Goal: Task Accomplishment & Management: Use online tool/utility

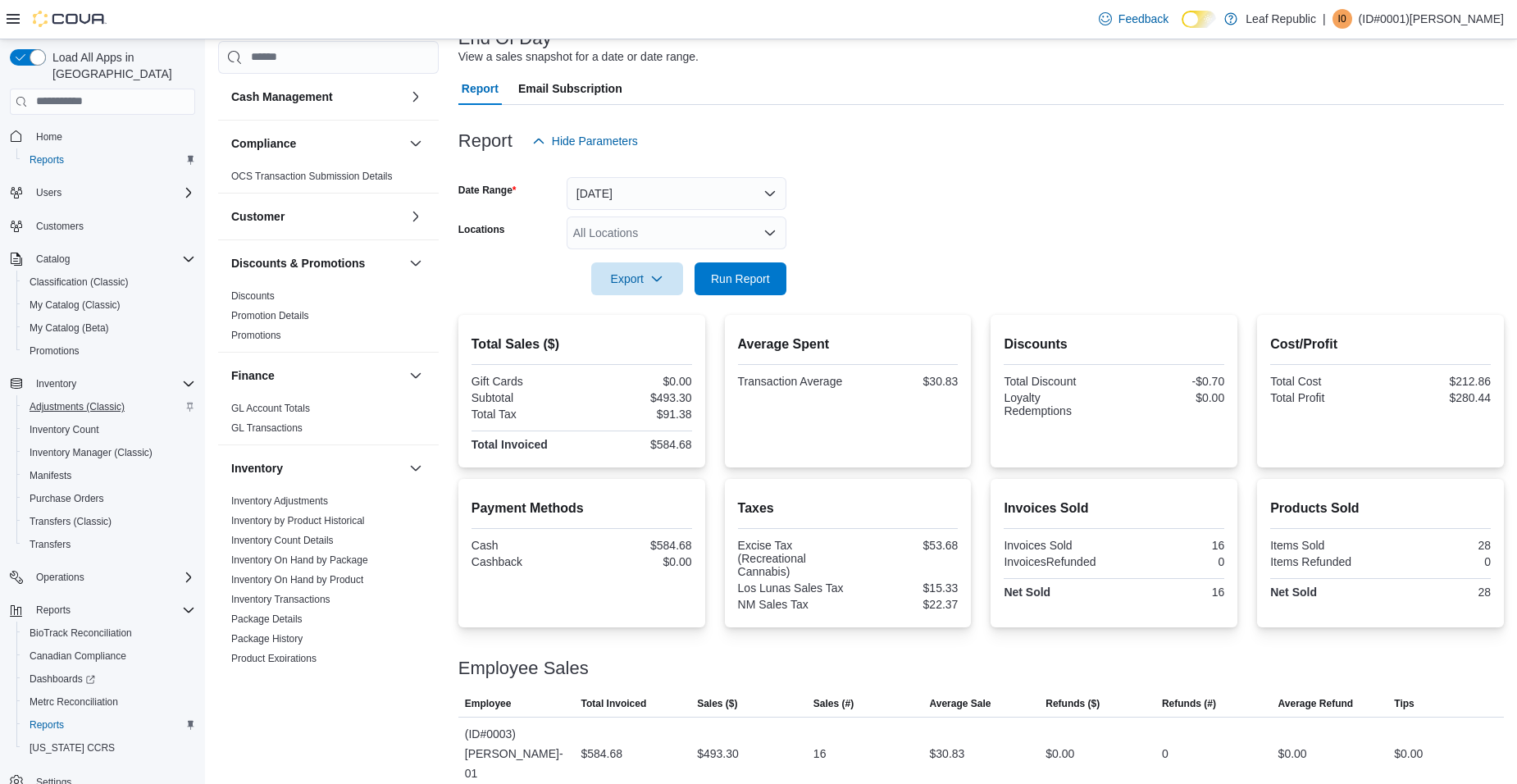
scroll to position [21, 0]
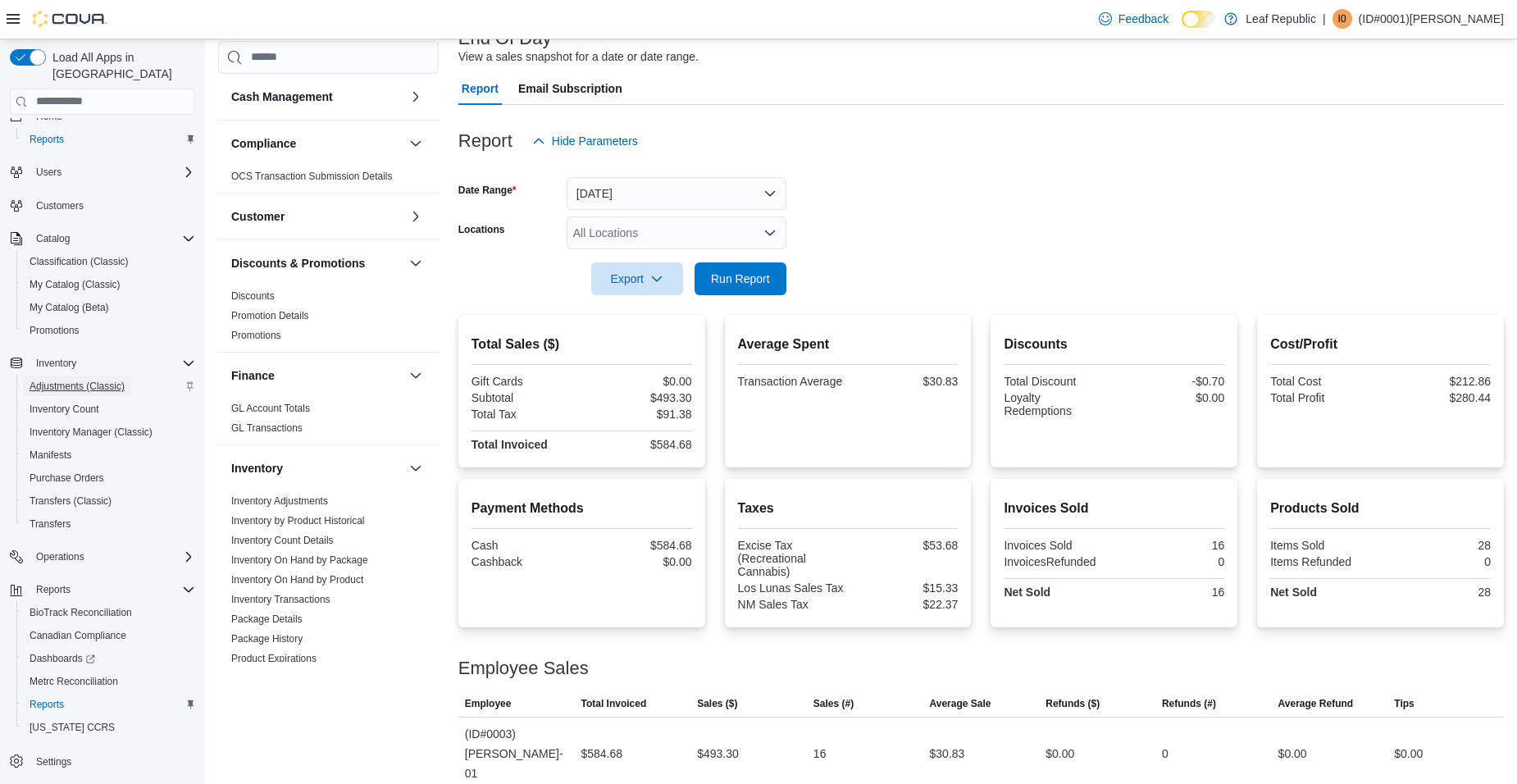
click at [90, 380] on span "Adjustments (Classic)" at bounding box center [77, 386] width 95 height 13
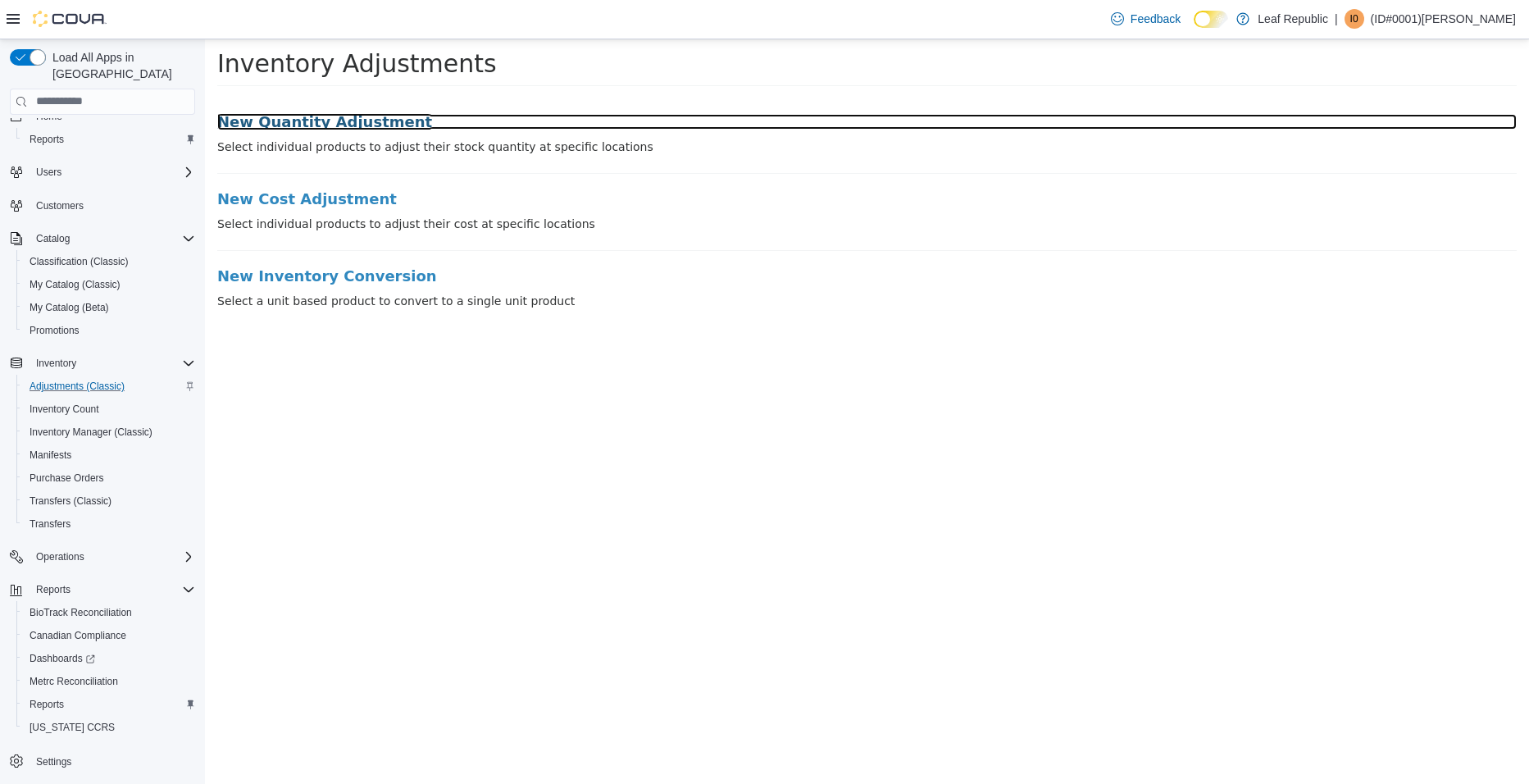
click at [329, 124] on h3 "New Quantity Adjustment" at bounding box center [867, 121] width 1300 height 17
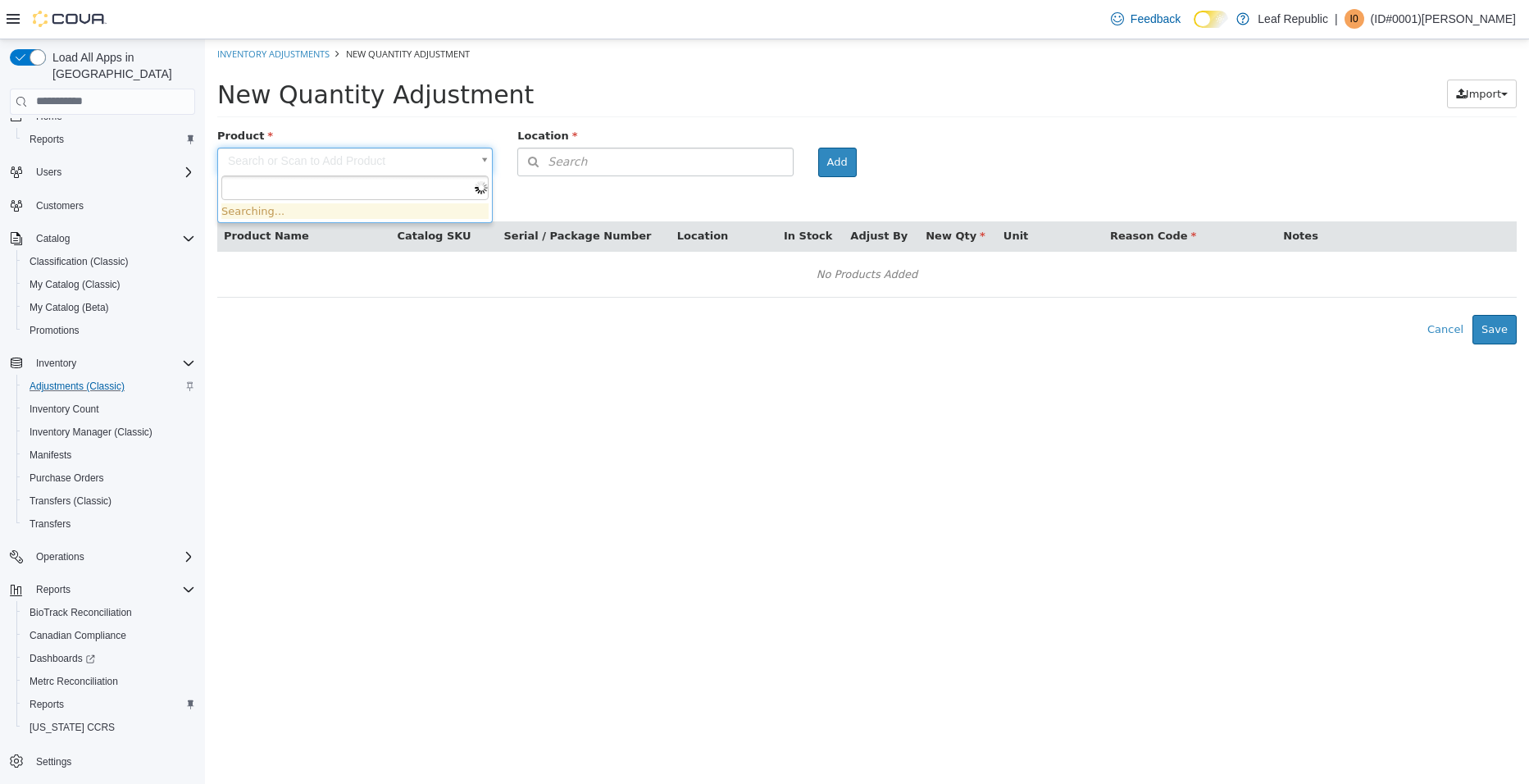
click at [447, 163] on body "× Inventory Adjustments New Quantity Adjustment New Quantity Adjustment Import …" at bounding box center [867, 191] width 1324 height 305
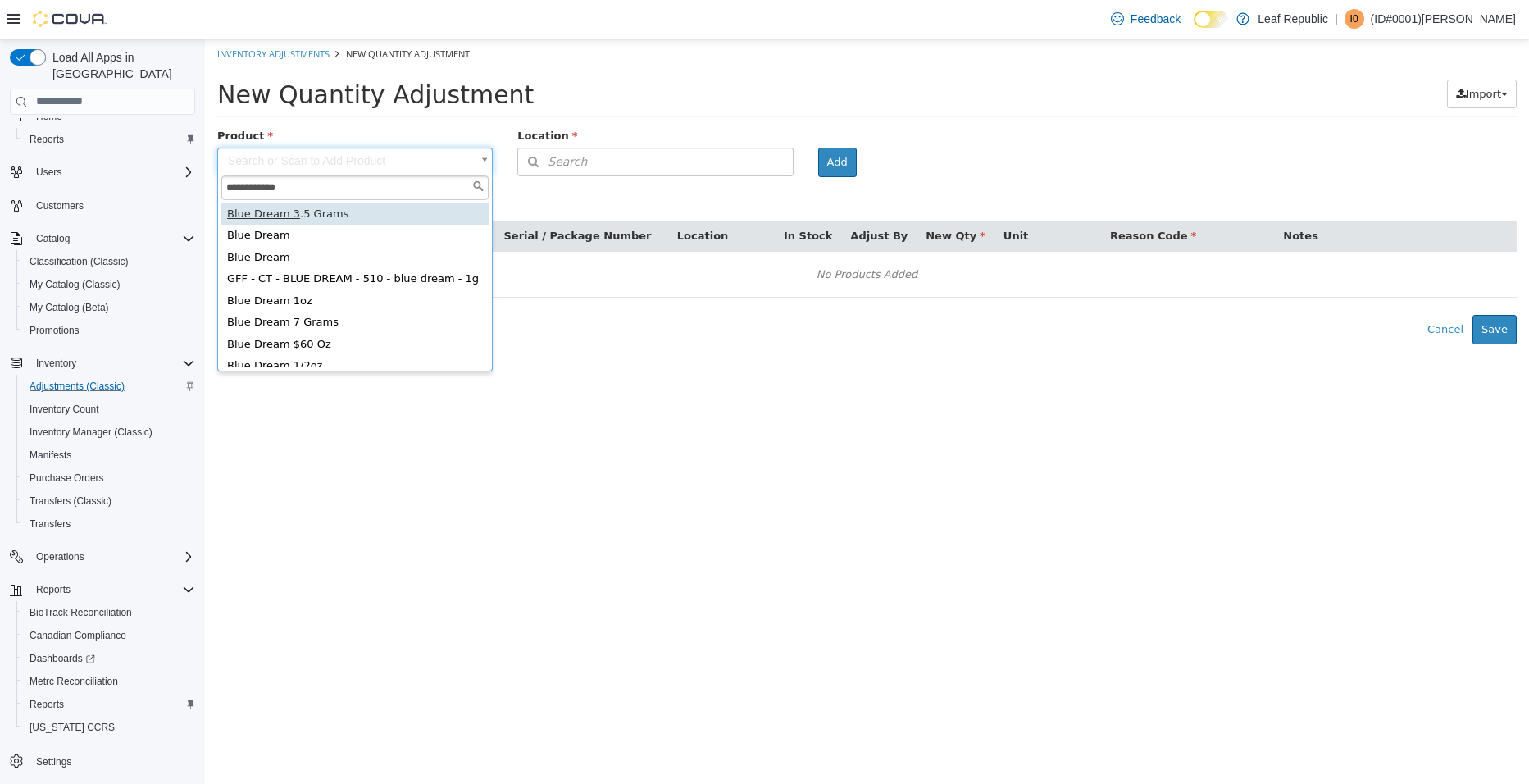
type input "**********"
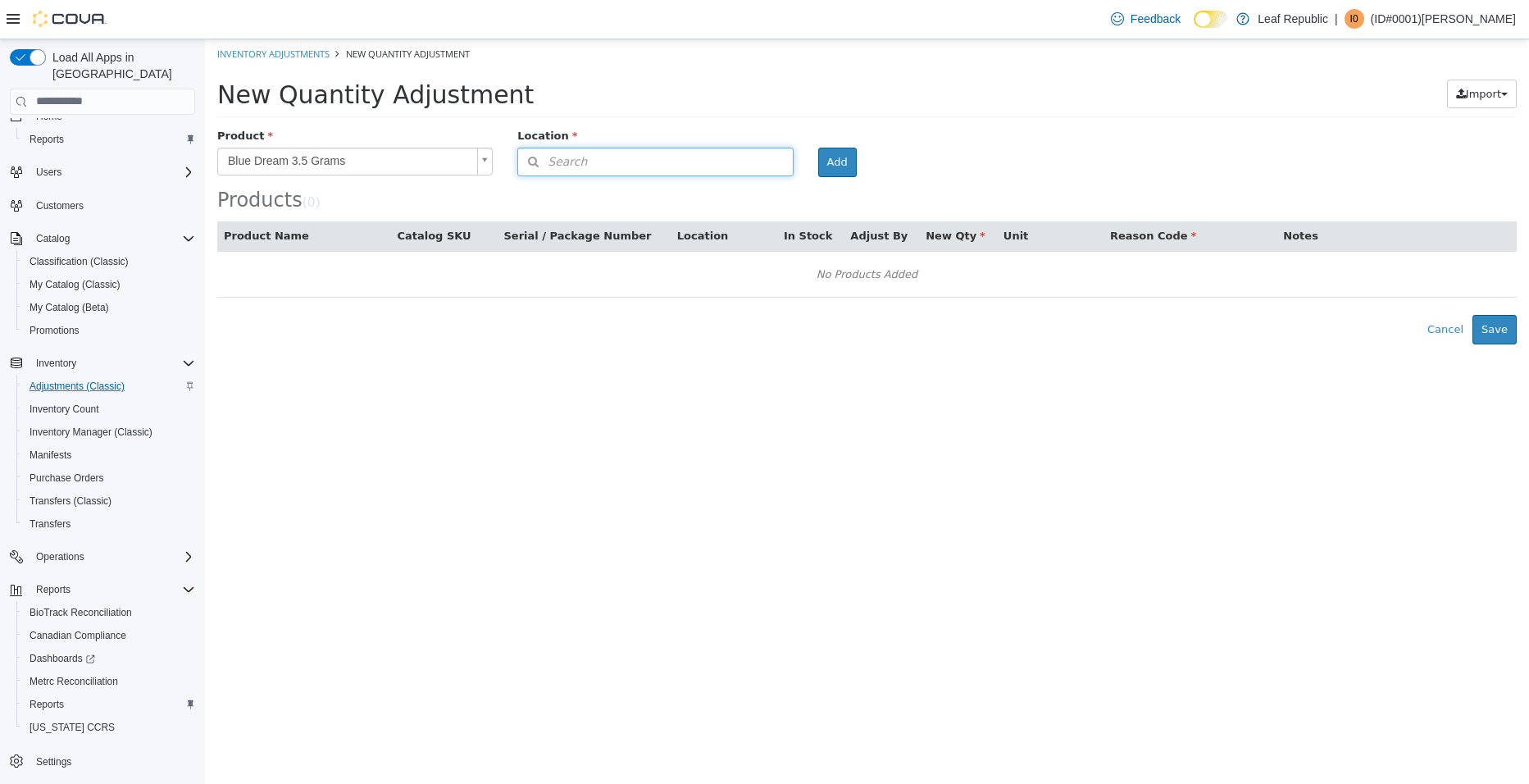
click at [607, 160] on button "Search" at bounding box center [655, 160] width 275 height 29
click at [735, 184] on span "or browse" at bounding box center [752, 190] width 80 height 28
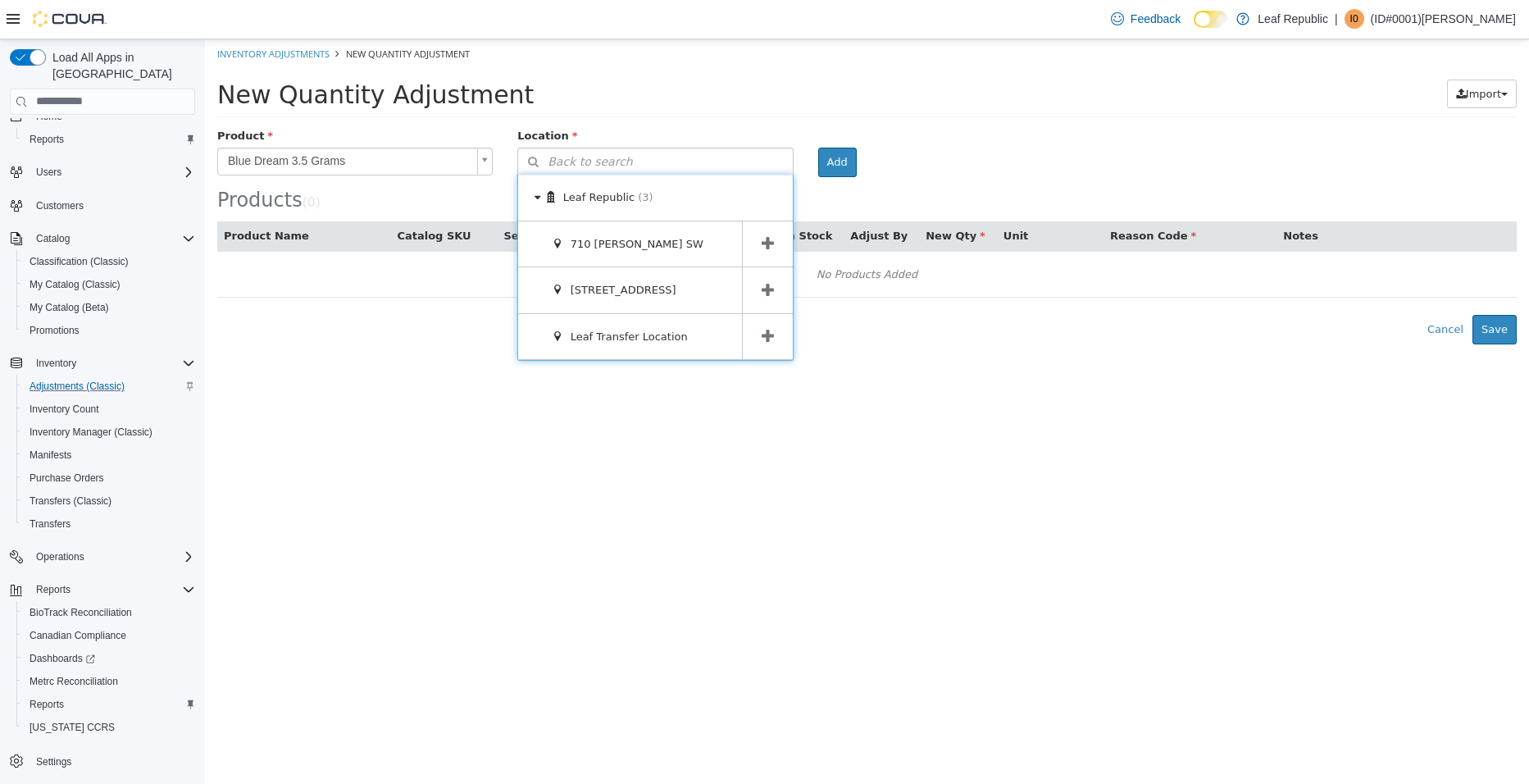
click at [750, 281] on span at bounding box center [768, 289] width 51 height 46
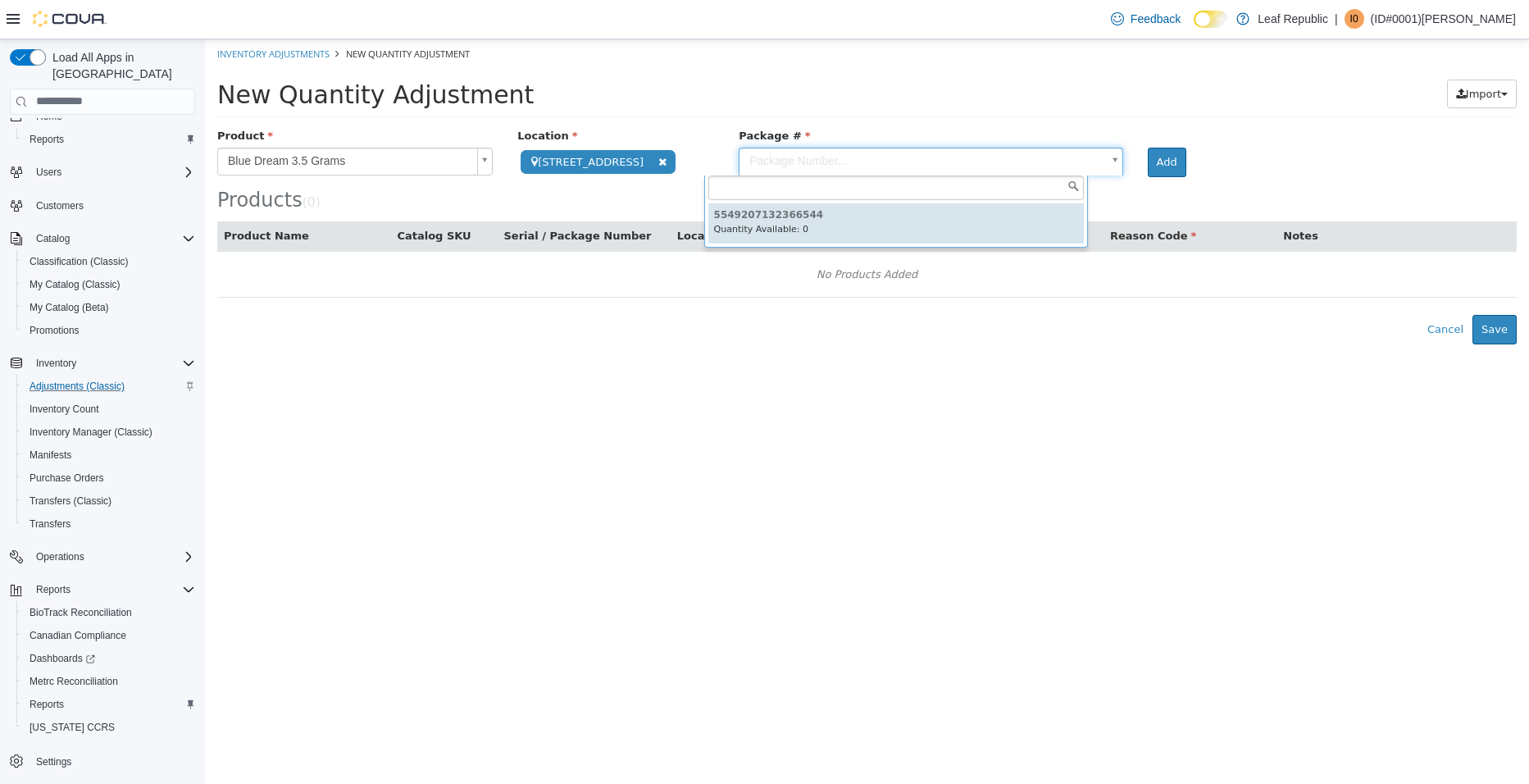
click at [941, 159] on body "**********" at bounding box center [867, 191] width 1324 height 305
type input "**********"
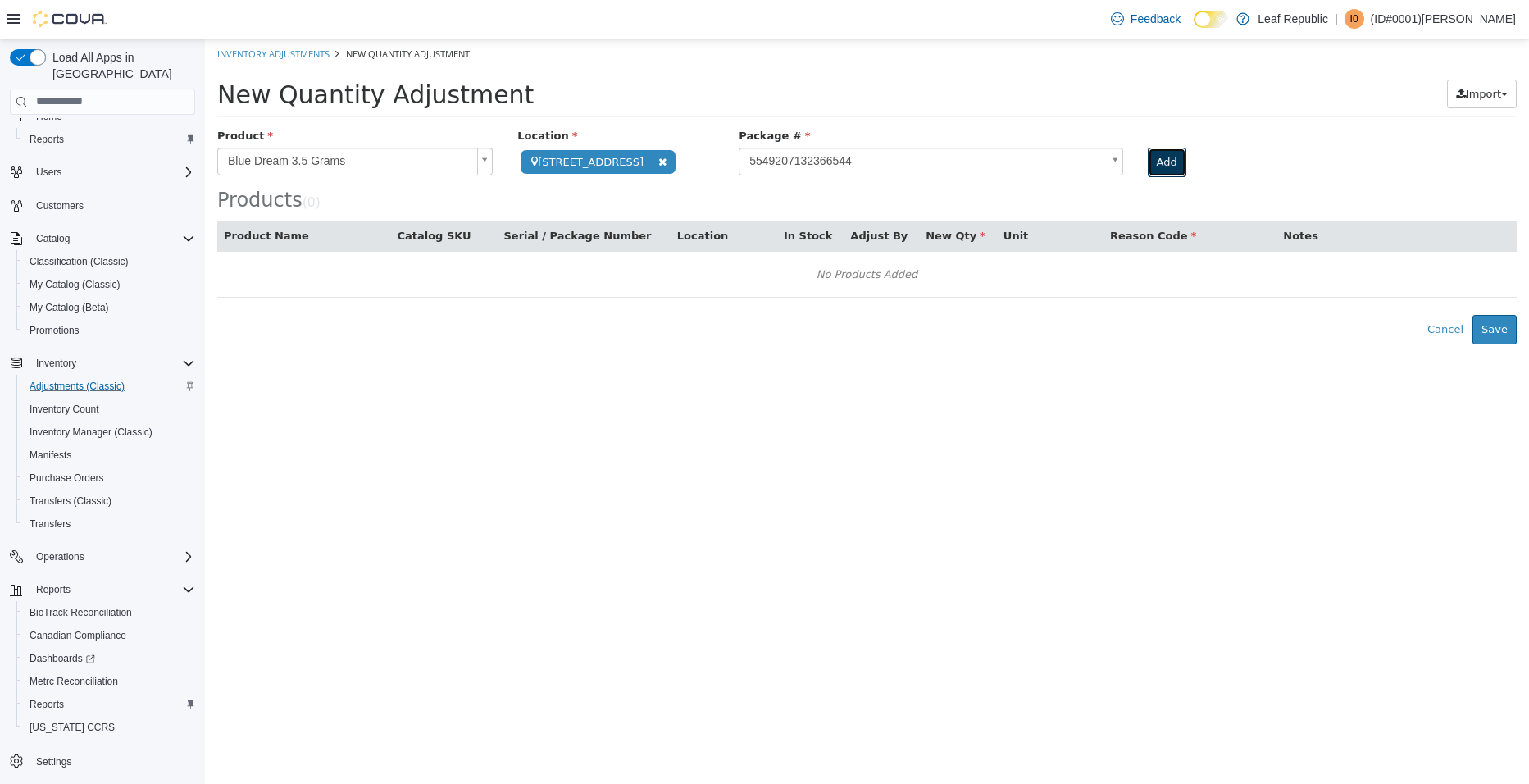
click at [1148, 163] on button "Add" at bounding box center [1167, 161] width 38 height 30
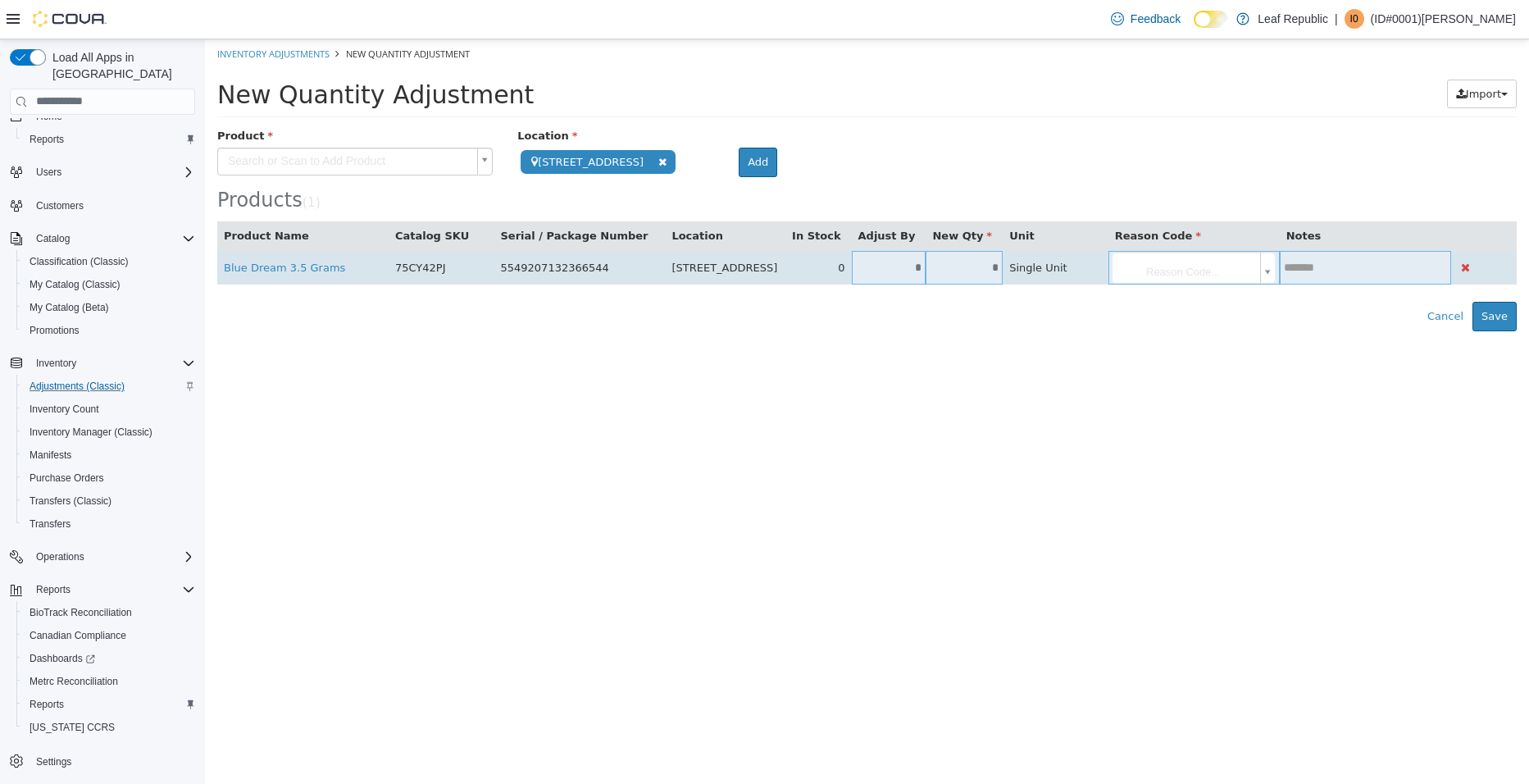
click at [891, 268] on input "*" at bounding box center [890, 267] width 75 height 12
drag, startPoint x: 1210, startPoint y: 264, endPoint x: 1214, endPoint y: 287, distance: 23.3
click at [1211, 264] on body "**********" at bounding box center [867, 184] width 1324 height 292
type input "**"
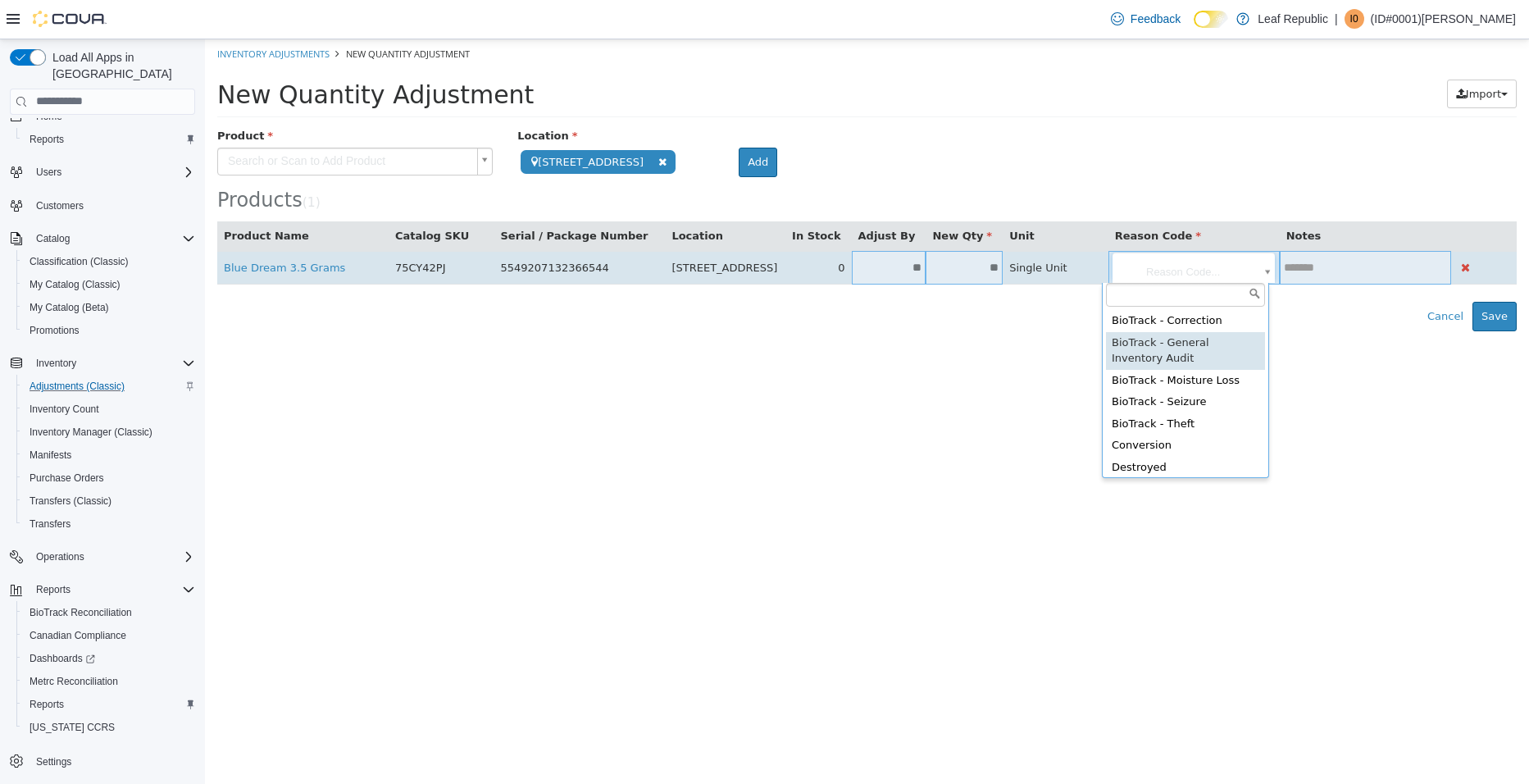
type input "**********"
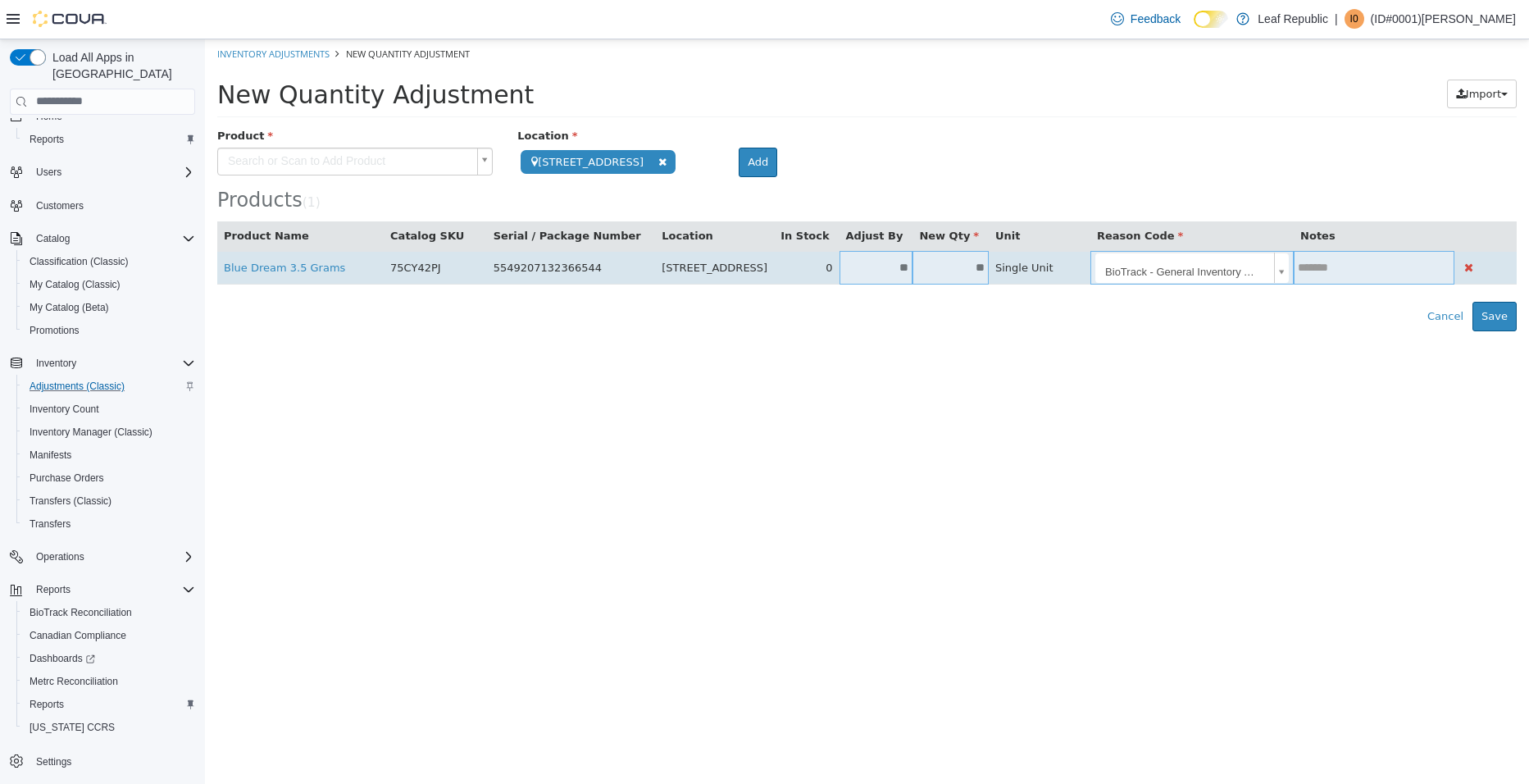
click at [1350, 268] on input "text" at bounding box center [1374, 267] width 160 height 12
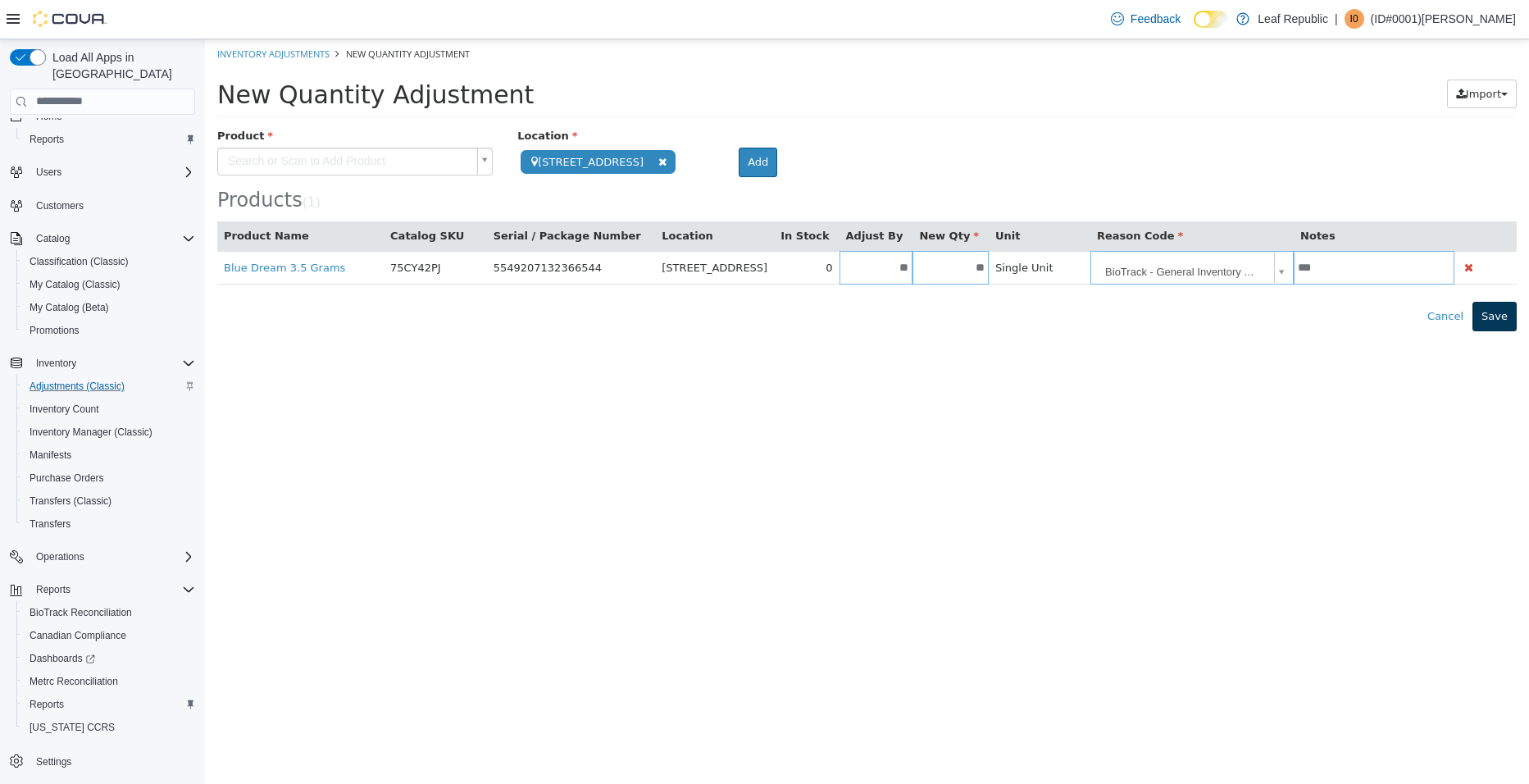
type input "***"
click at [1492, 312] on button "Save" at bounding box center [1494, 315] width 44 height 30
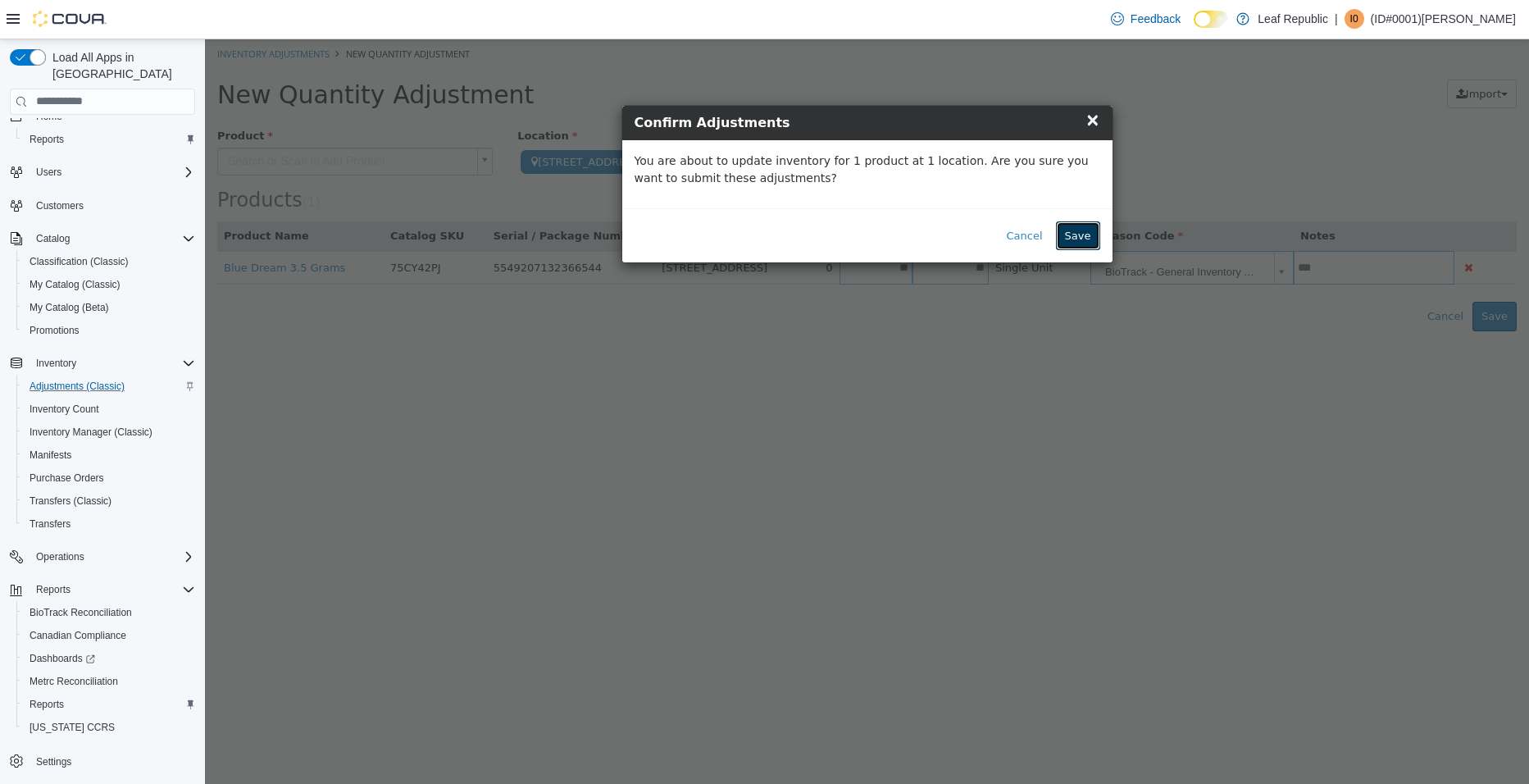
click at [1091, 233] on button "Save" at bounding box center [1078, 235] width 44 height 30
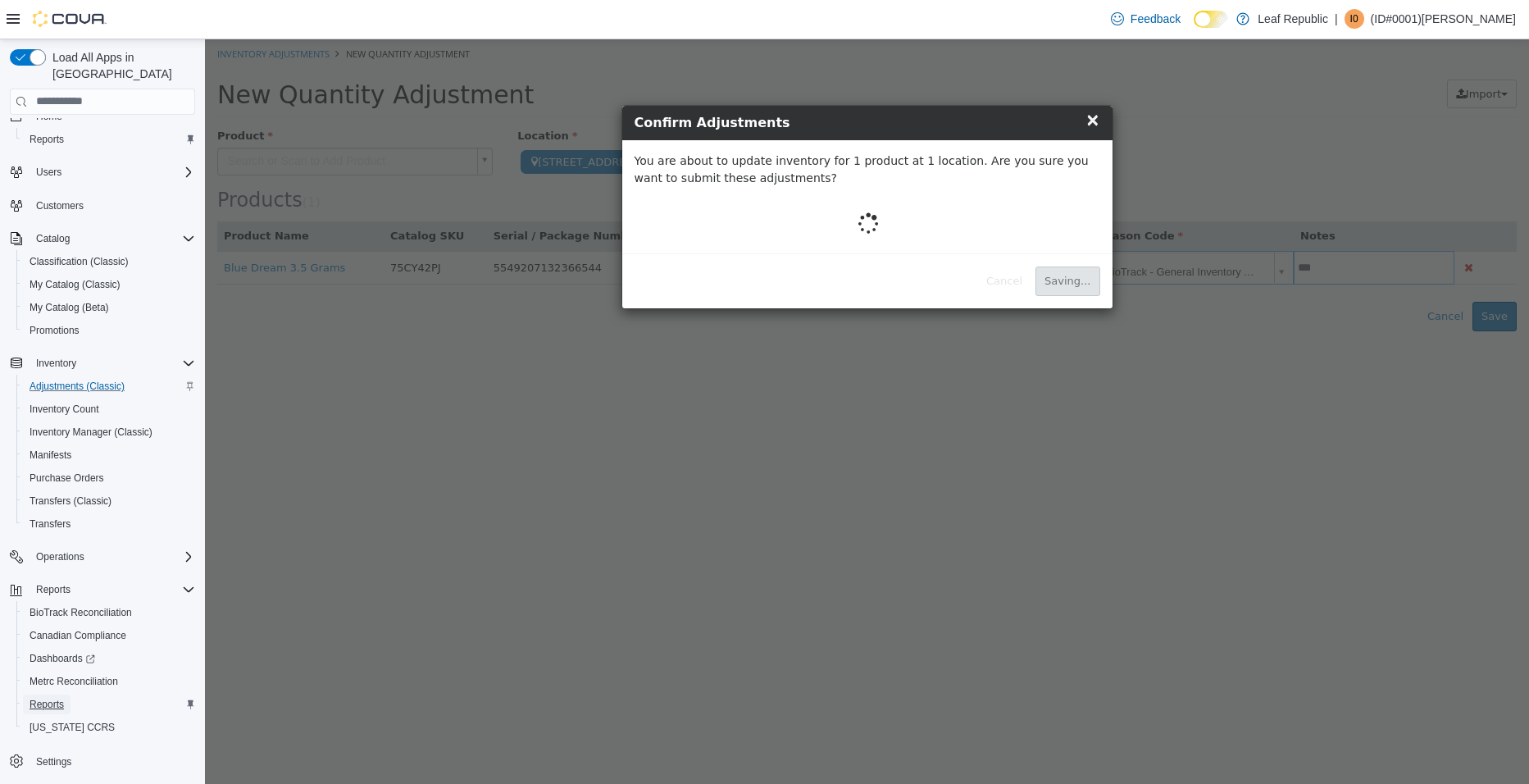
click at [38, 698] on span "Reports" at bounding box center [47, 704] width 35 height 13
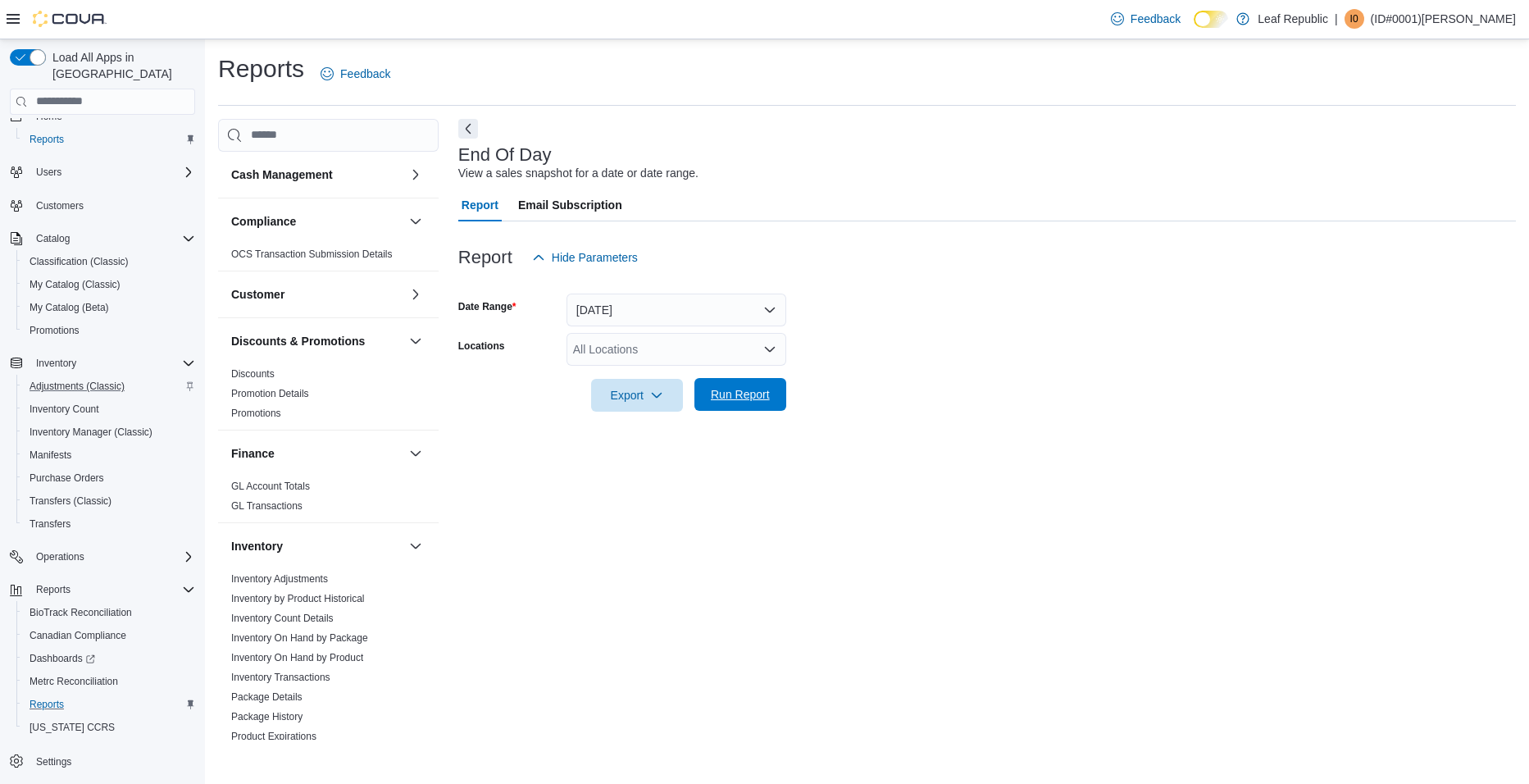
click at [765, 394] on span "Run Report" at bounding box center [741, 394] width 59 height 17
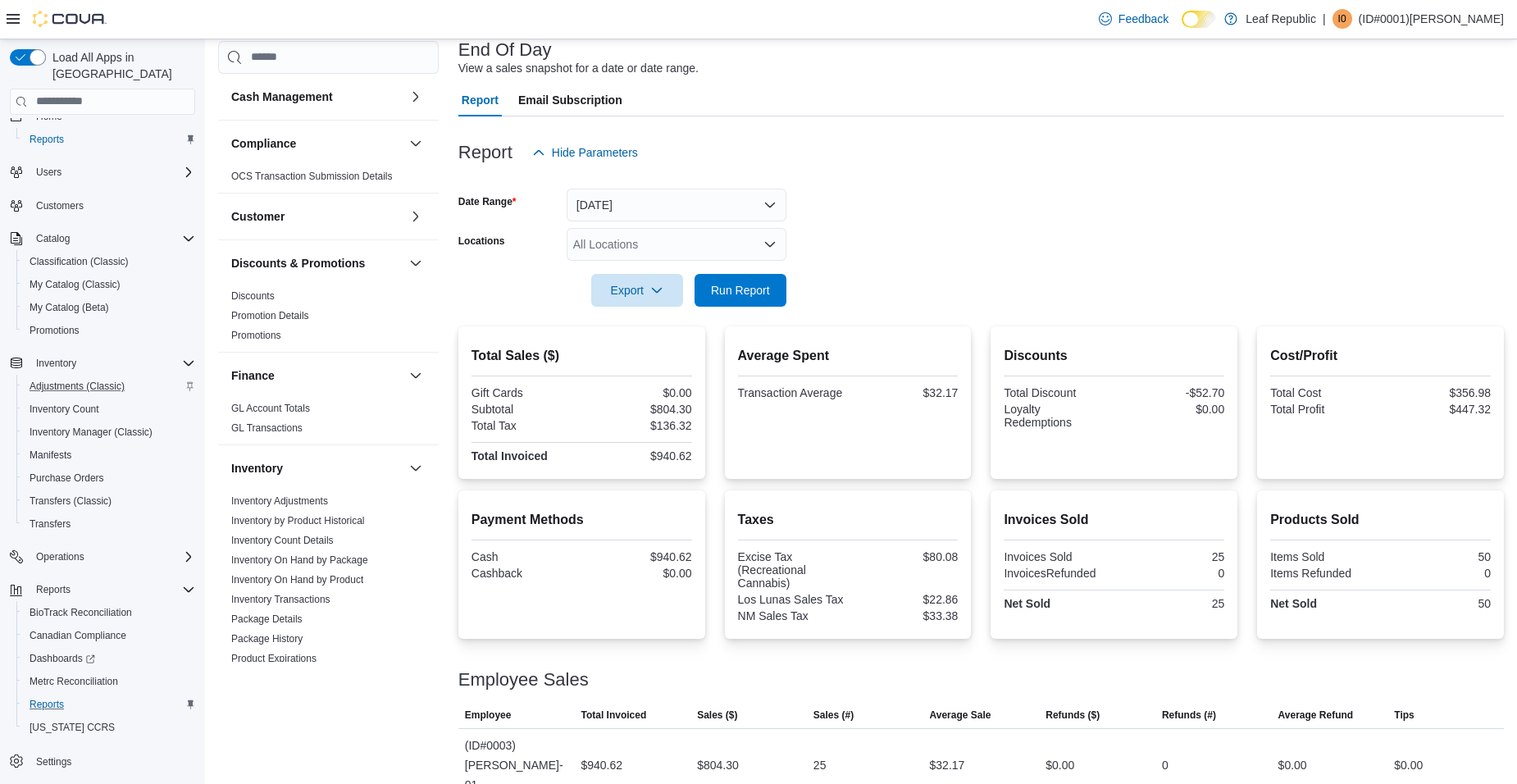
scroll to position [117, 0]
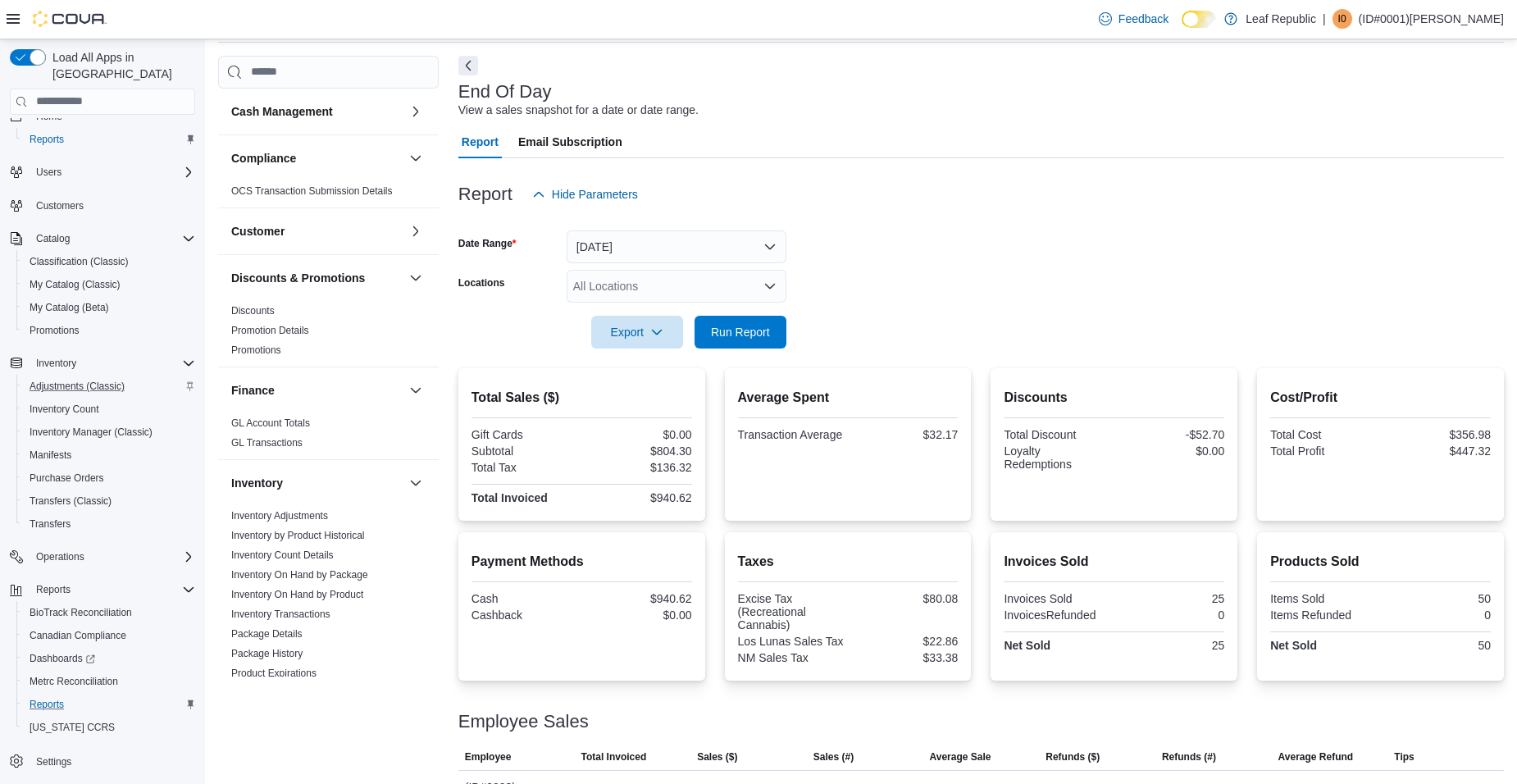
click at [765, 475] on div "Total Sales ($) Gift Cards $0.00 Subtotal $804.30 Total Tax $136.32 Total Invoi…" at bounding box center [981, 606] width 1046 height 476
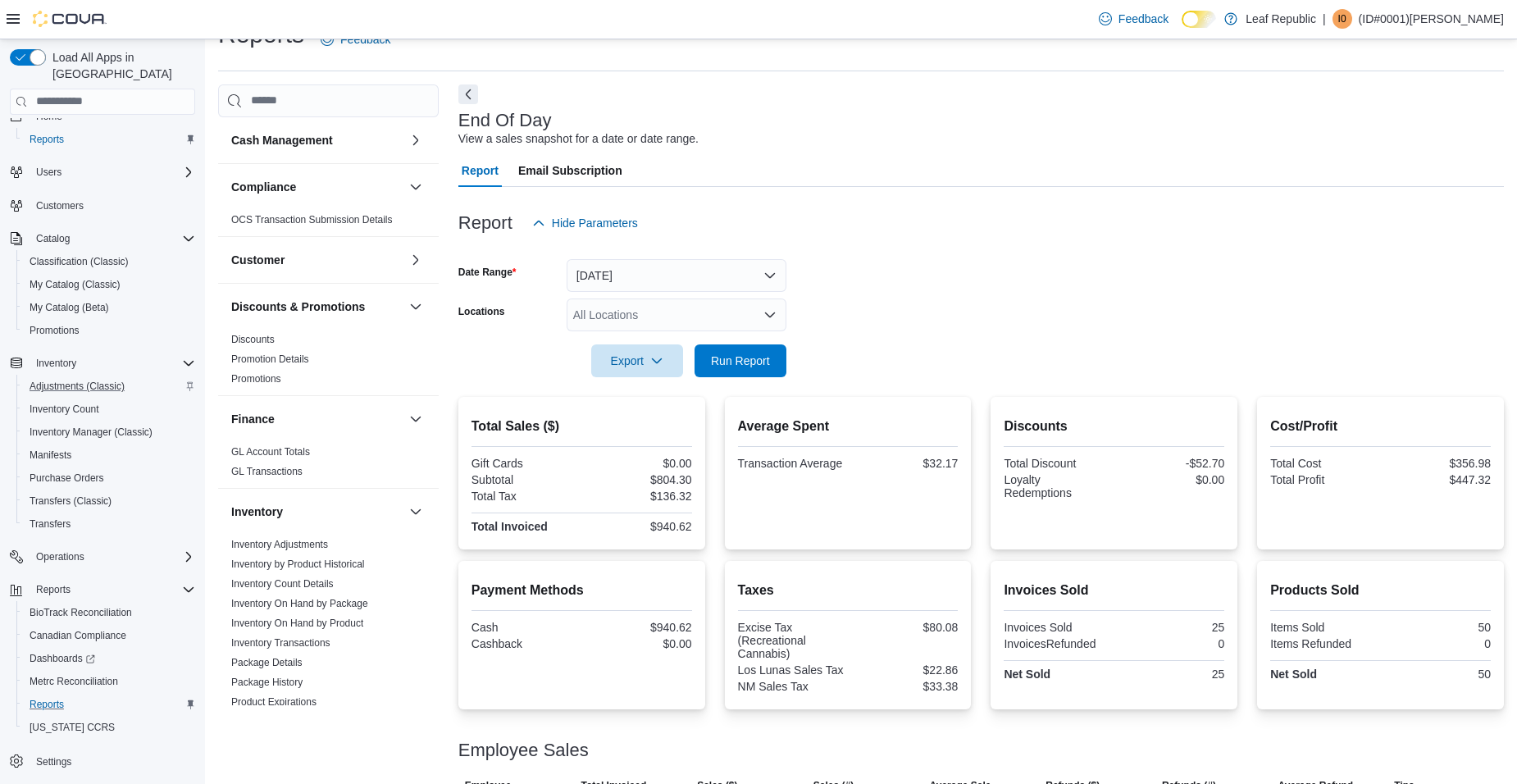
drag, startPoint x: 764, startPoint y: 476, endPoint x: 720, endPoint y: 476, distance: 44.0
drag, startPoint x: 720, startPoint y: 476, endPoint x: 1228, endPoint y: 96, distance: 634.4
click at [1228, 96] on div "End Of Day View a sales snapshot for a date or date range. Report Email Subscri…" at bounding box center [981, 478] width 1046 height 787
click at [753, 362] on span "Run Report" at bounding box center [741, 360] width 59 height 17
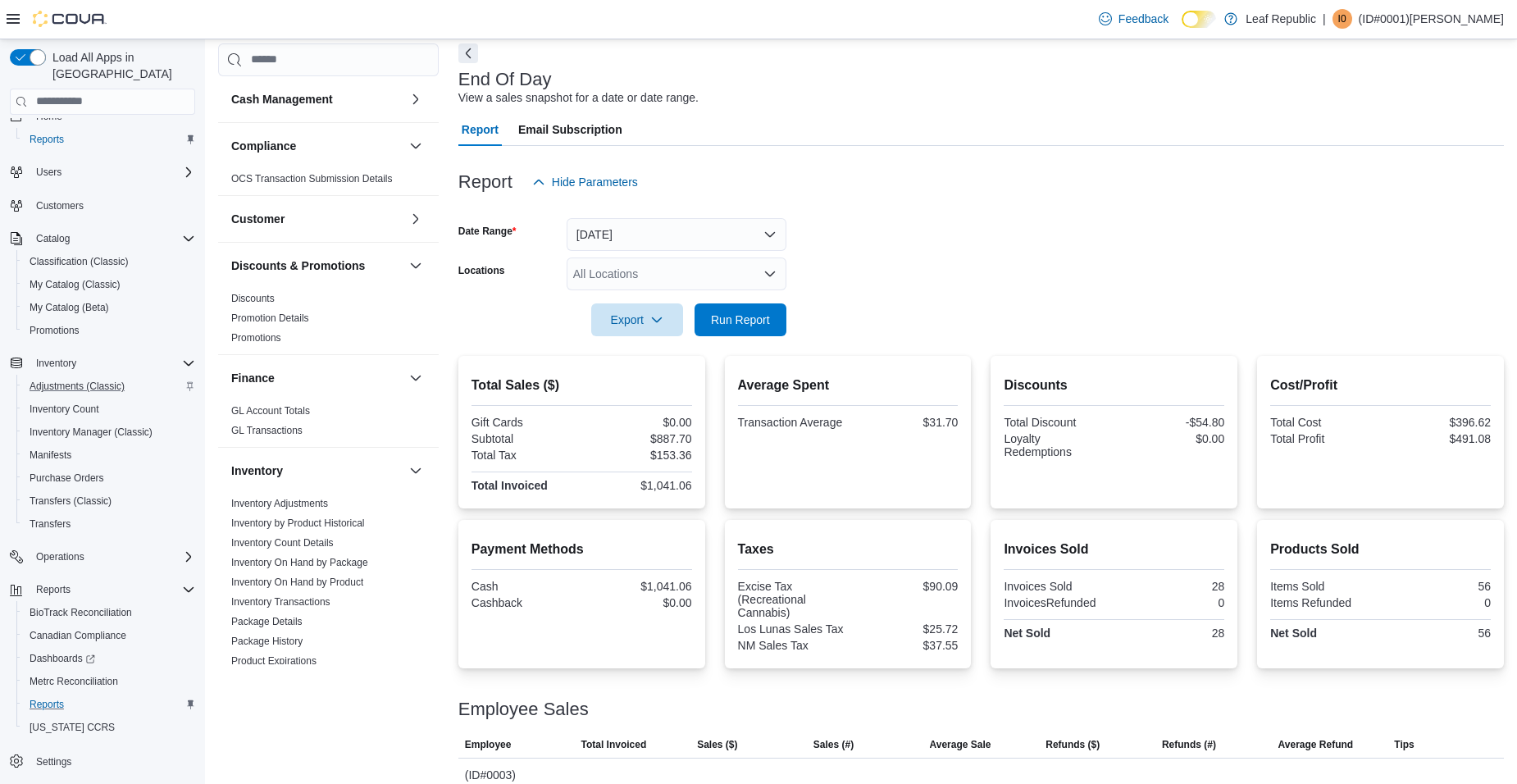
scroll to position [117, 0]
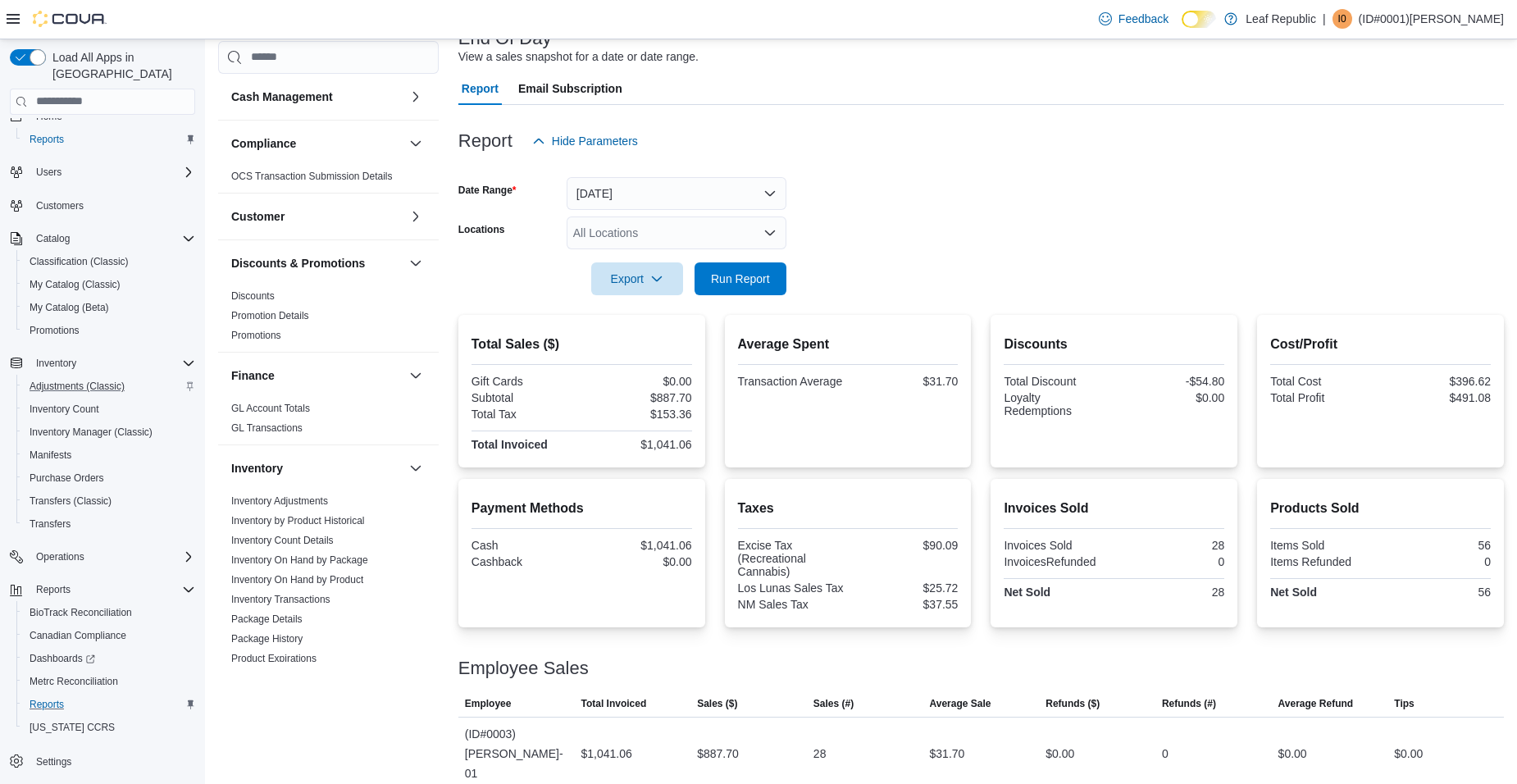
click at [1055, 191] on form "Date Range [DATE] Locations All Locations Export Run Report" at bounding box center [981, 226] width 1046 height 138
click at [932, 258] on div at bounding box center [981, 255] width 1046 height 13
click at [729, 275] on span "Run Report" at bounding box center [741, 278] width 59 height 17
drag, startPoint x: 729, startPoint y: 275, endPoint x: 960, endPoint y: 201, distance: 242.6
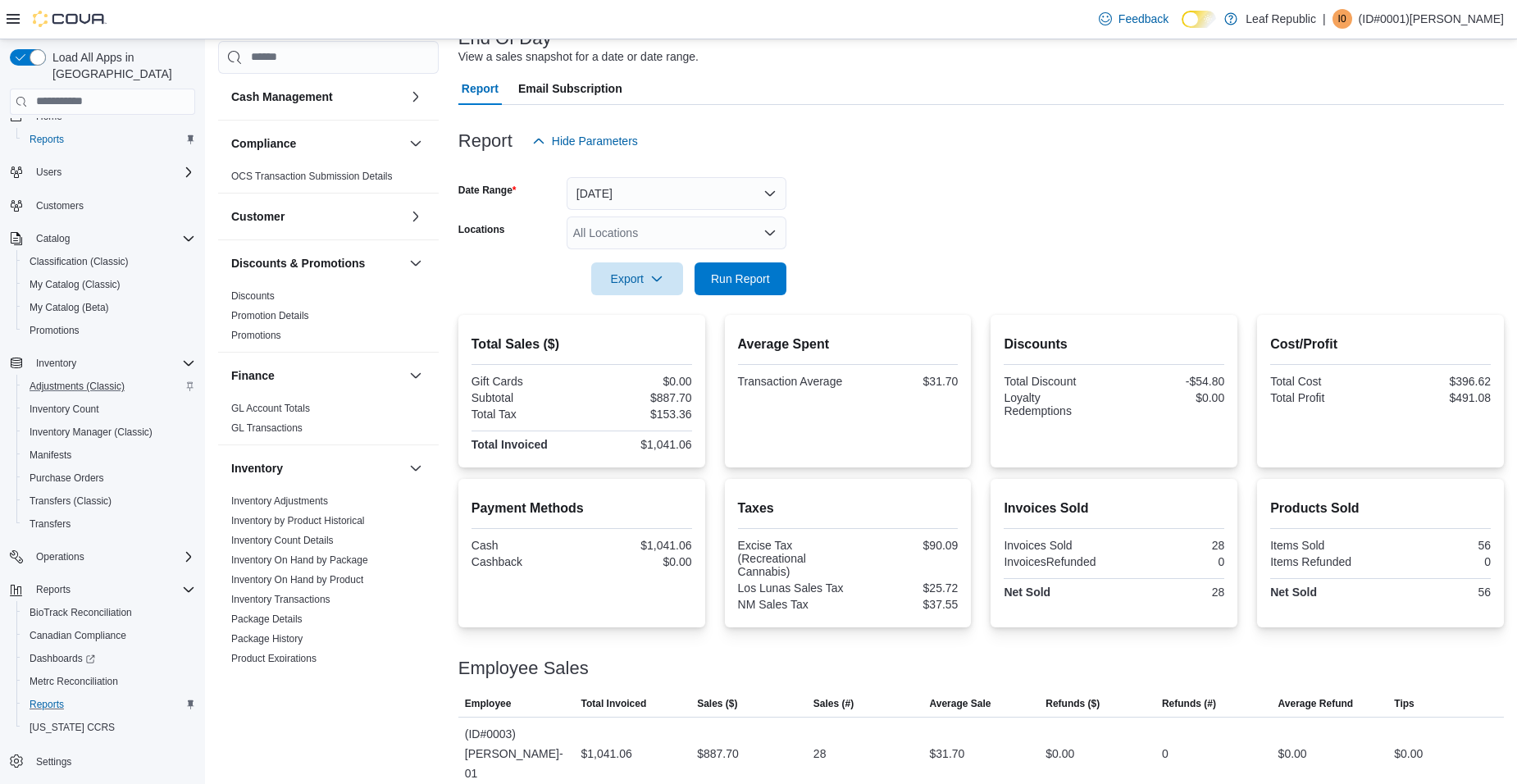
click at [960, 201] on form "Date Range [DATE] Locations All Locations Export Run Report" at bounding box center [981, 226] width 1046 height 138
click at [787, 277] on form "Date Range [DATE] Locations All Locations Export Run Report" at bounding box center [981, 226] width 1046 height 138
click at [777, 279] on button "Run Report" at bounding box center [740, 278] width 91 height 33
